Goal: Check status: Check status

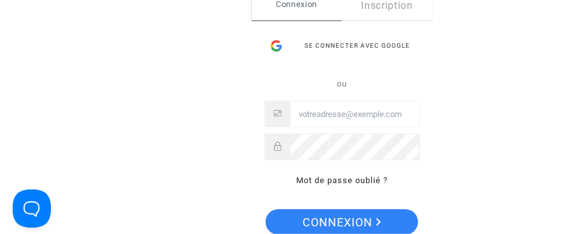
type input "[EMAIL_ADDRESS][DOMAIN_NAME]"
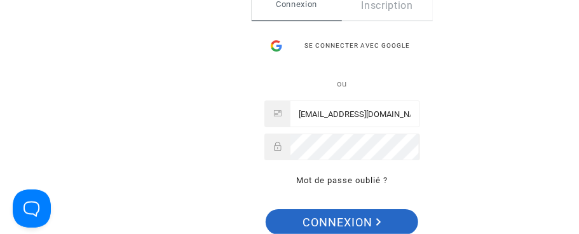
click at [339, 216] on span "Connexion" at bounding box center [342, 222] width 78 height 27
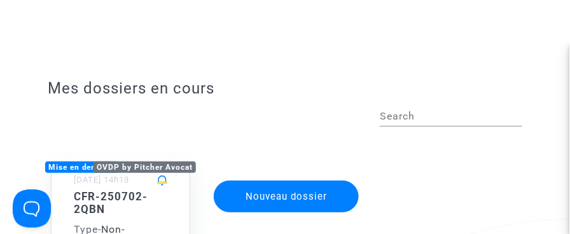
click at [113, 190] on div "[DATE] 14h13" at bounding box center [120, 181] width 125 height 18
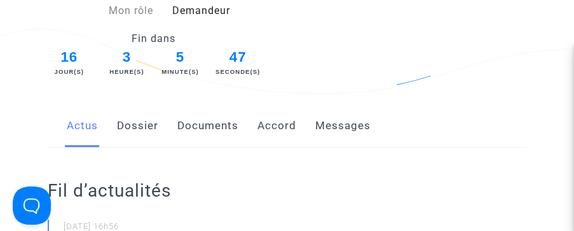
scroll to position [180, 0]
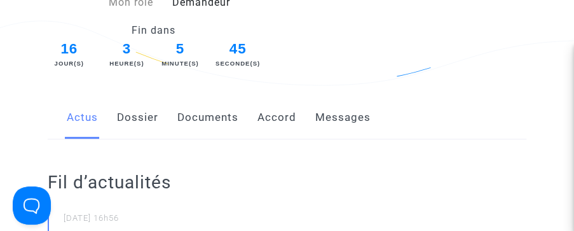
click at [268, 129] on link "Accord" at bounding box center [276, 118] width 39 height 42
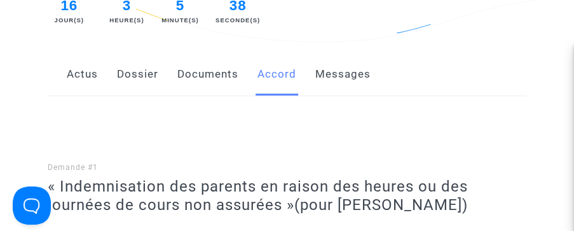
scroll to position [226, 0]
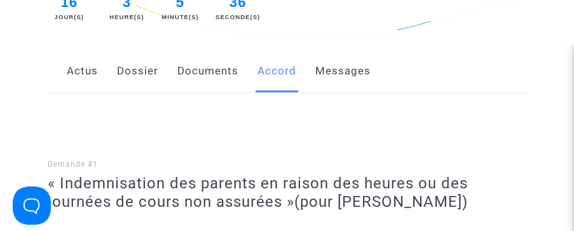
click at [92, 79] on link "Actus" at bounding box center [82, 71] width 31 height 42
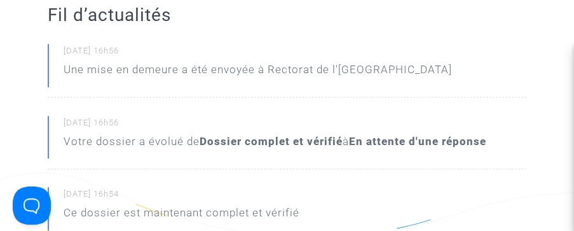
scroll to position [338, 0]
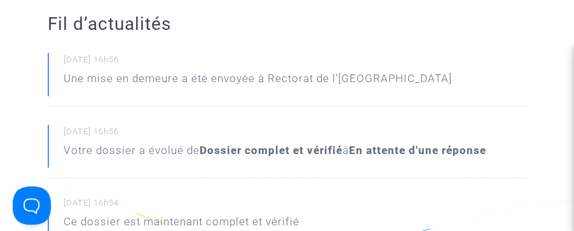
scroll to position [226, 0]
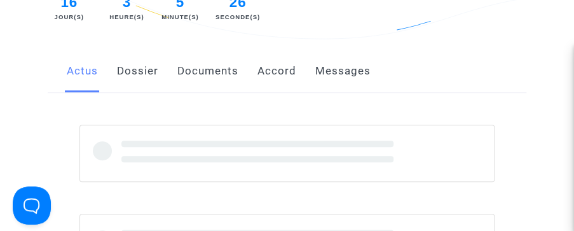
scroll to position [180, 0]
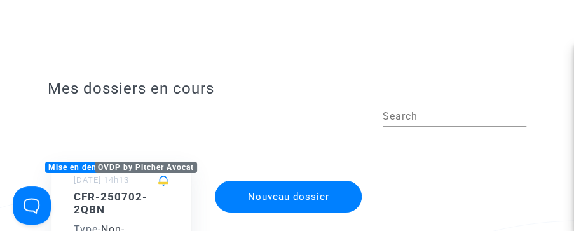
click at [173, 164] on div "OVDP by Pitcher Avocat" at bounding box center [146, 166] width 102 height 11
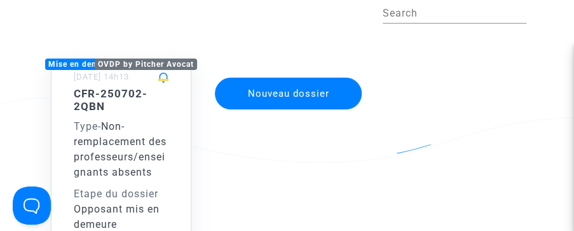
scroll to position [100, 0]
